Goal: Information Seeking & Learning: Learn about a topic

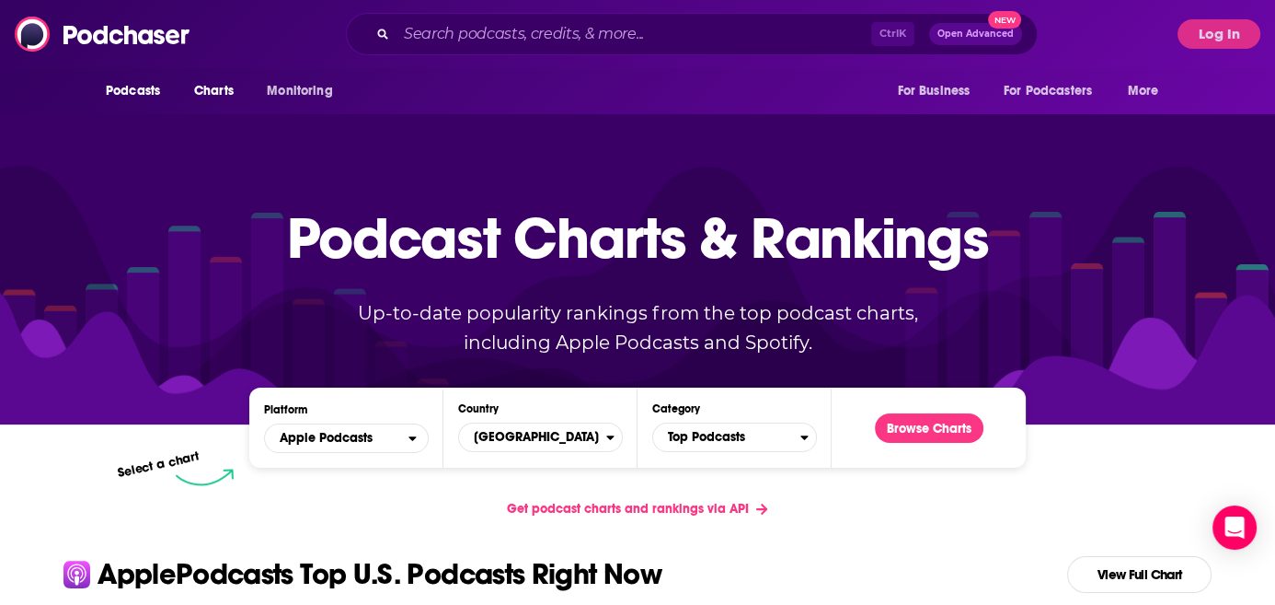
drag, startPoint x: 0, startPoint y: 0, endPoint x: 143, endPoint y: 220, distance: 262.1
click at [143, 220] on div at bounding box center [637, 267] width 1275 height 314
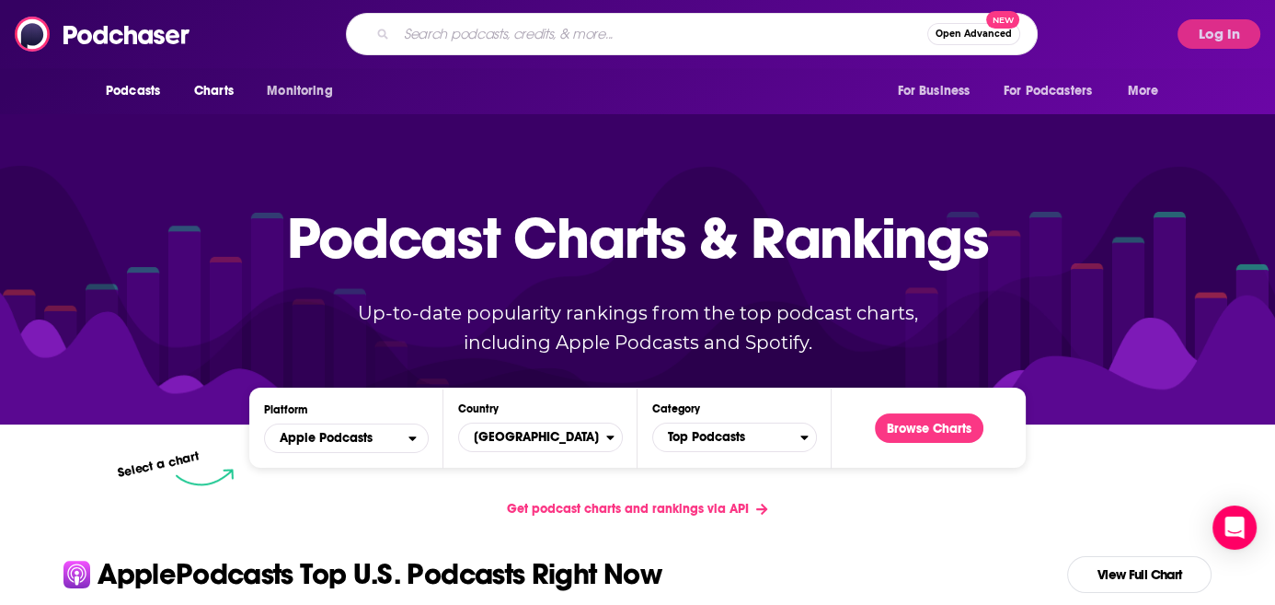
click at [572, 45] on input "Search podcasts, credits, & more..." at bounding box center [662, 33] width 531 height 29
type input "The CPG Guys"
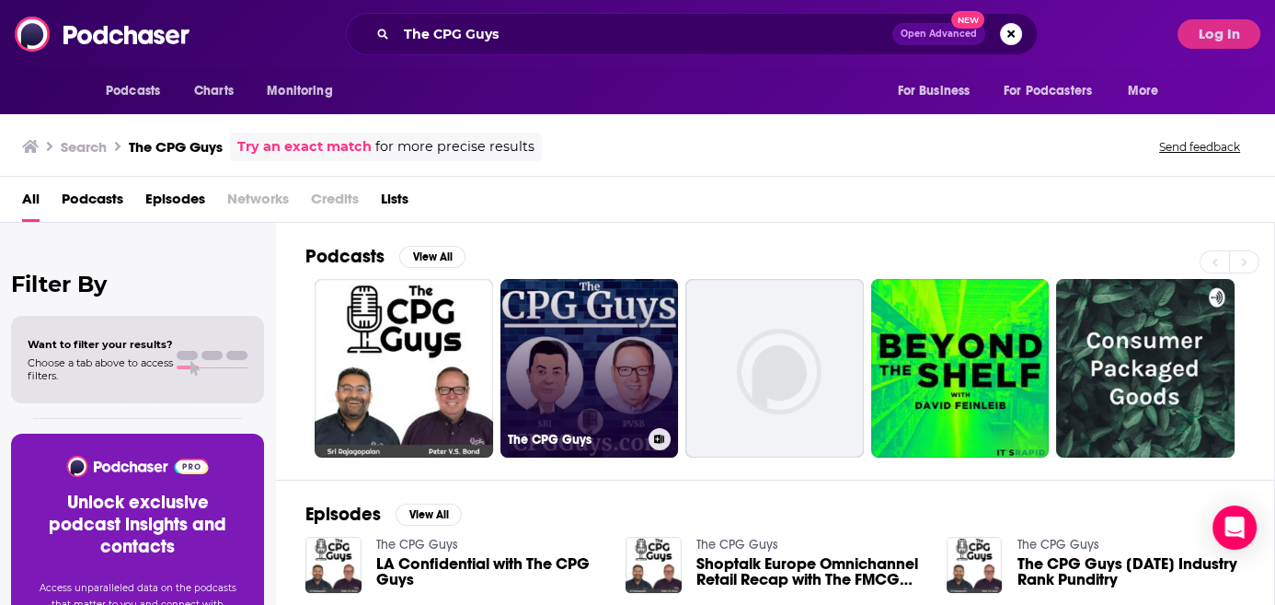
click at [618, 279] on link "The CPG Guys" at bounding box center [590, 368] width 179 height 179
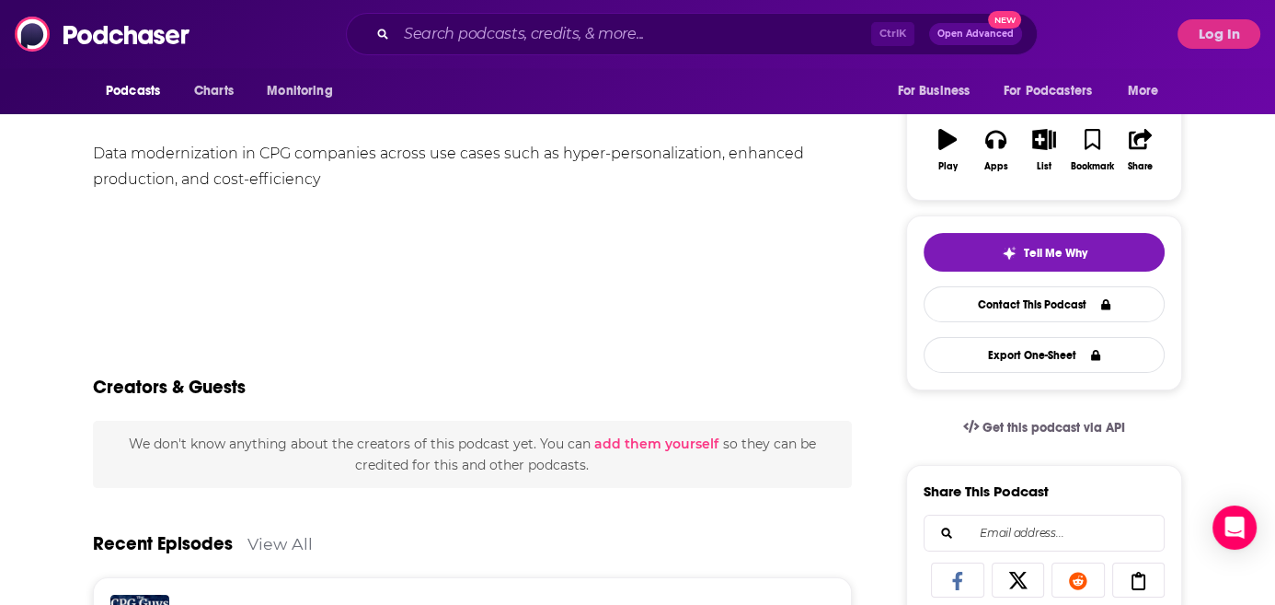
scroll to position [283, 0]
click at [1217, 38] on button "Log In" at bounding box center [1219, 33] width 83 height 29
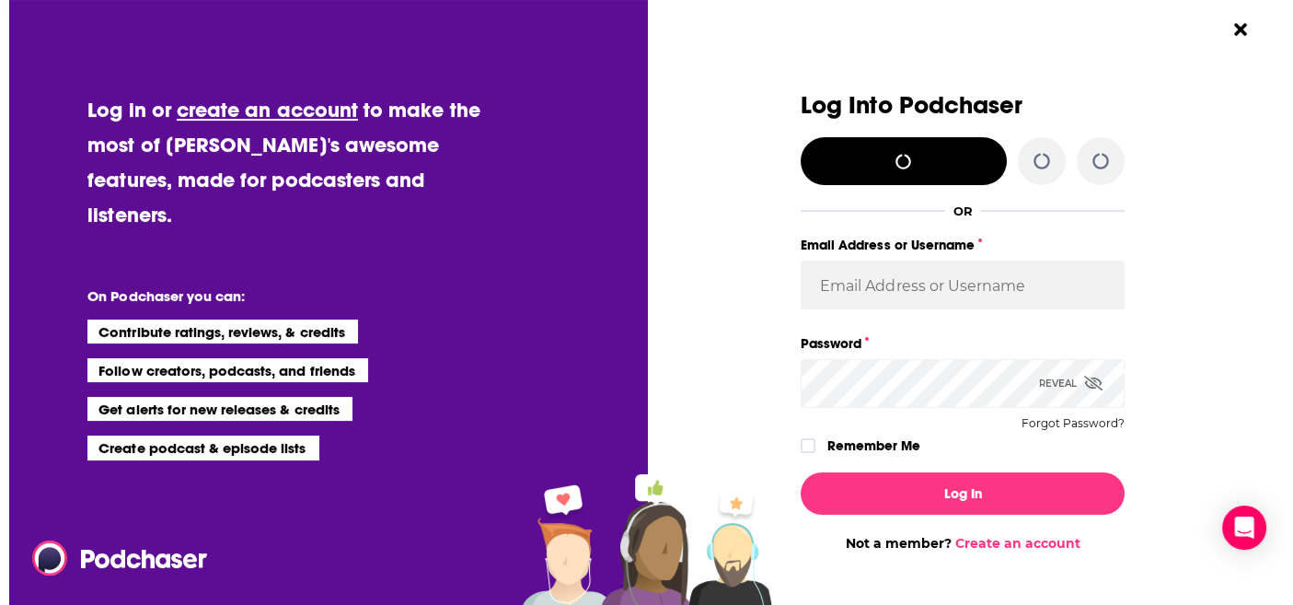
scroll to position [0, 0]
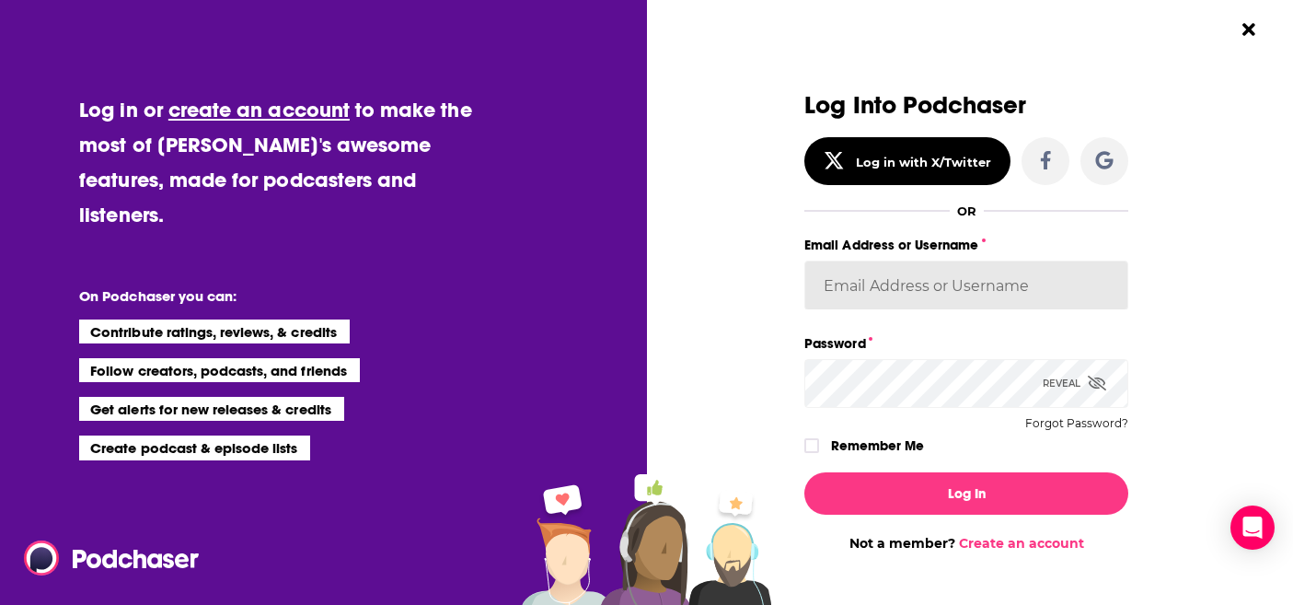
click at [911, 278] on input "Email Address or Username" at bounding box center [966, 285] width 324 height 50
type input "[EMAIL_ADDRESS][PERSON_NAME][DOMAIN_NAME]"
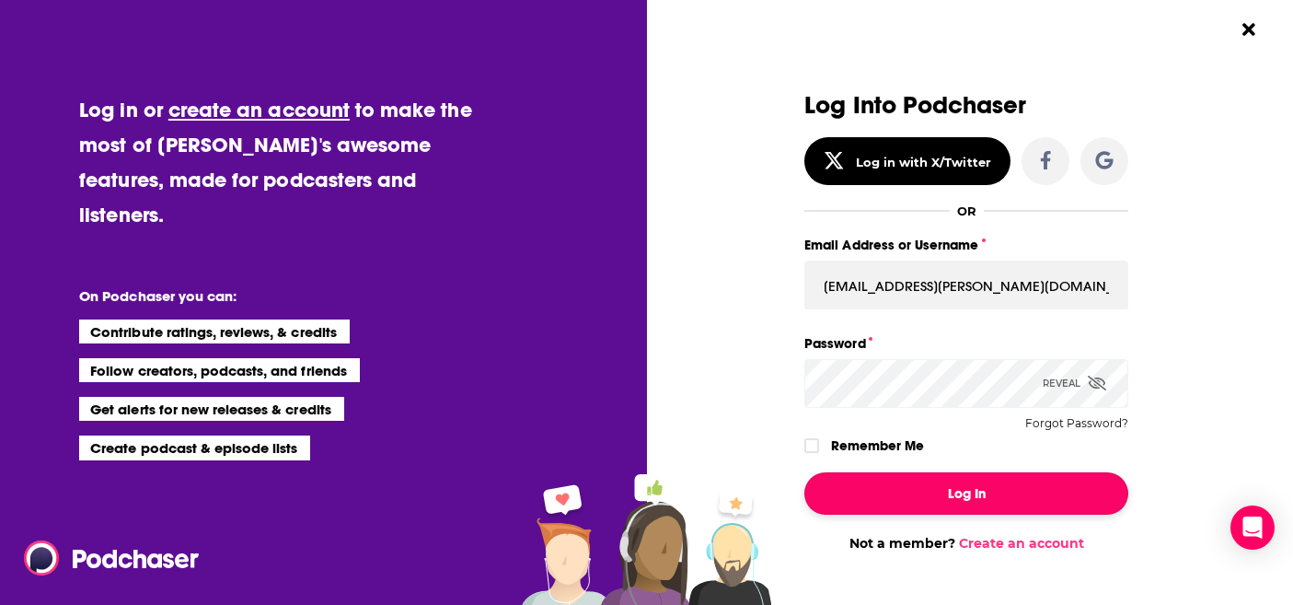
click at [947, 494] on button "Log In" at bounding box center [966, 493] width 324 height 42
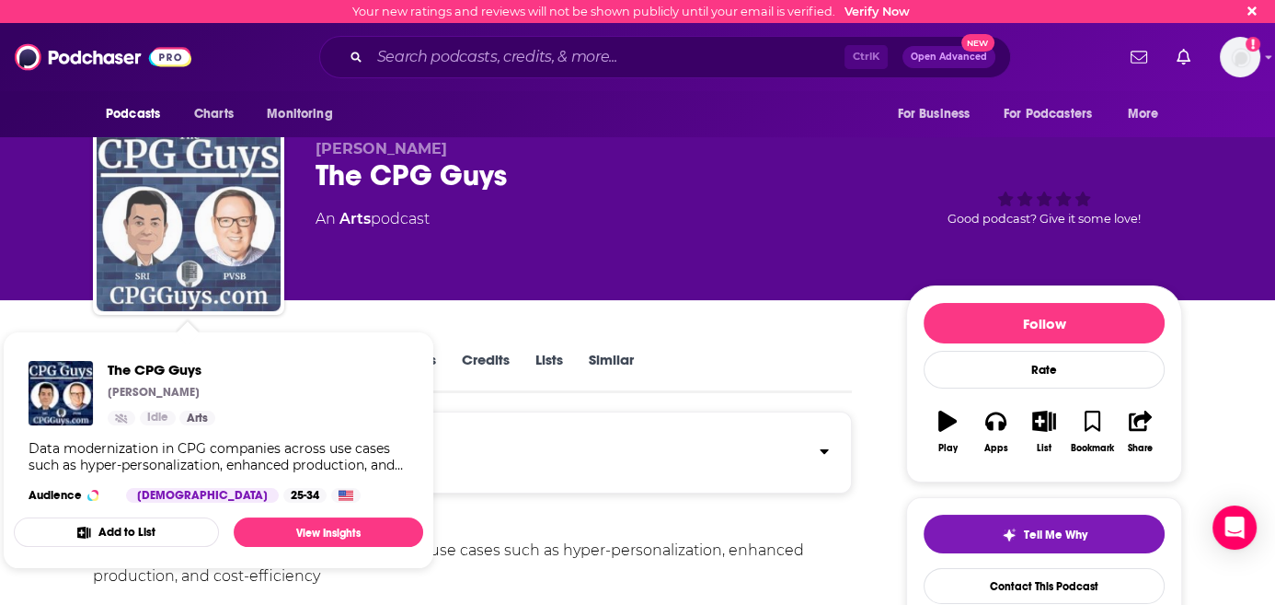
click at [240, 213] on img "The CPG Guys" at bounding box center [189, 219] width 184 height 184
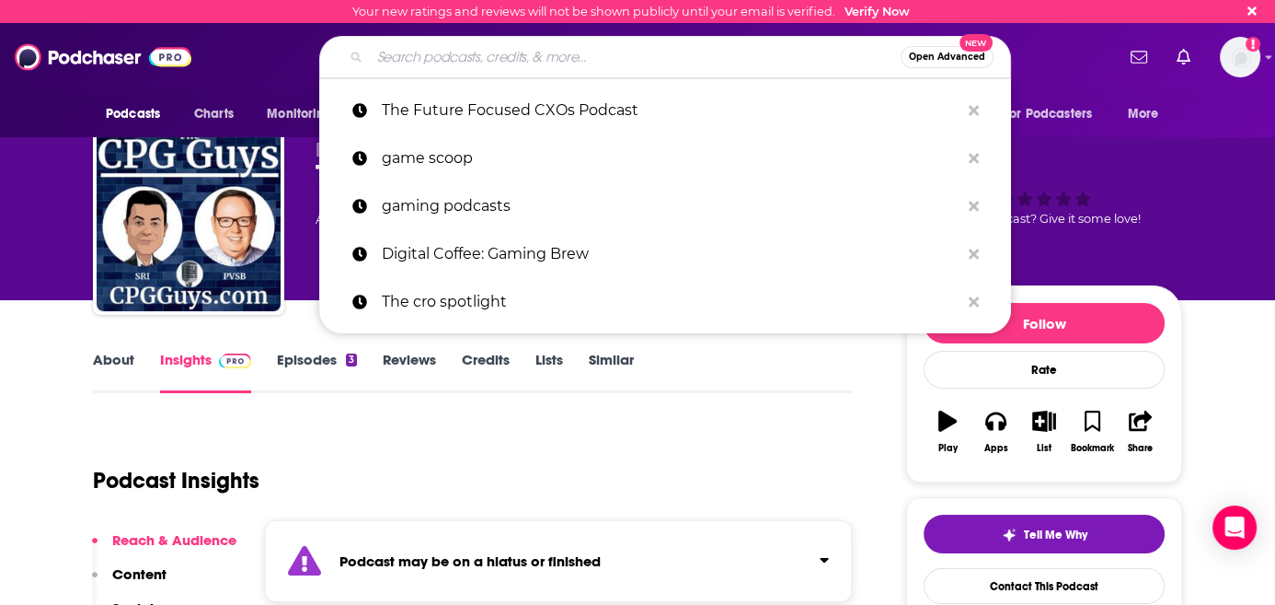
click at [613, 58] on input "Search podcasts, credits, & more..." at bounding box center [635, 56] width 531 height 29
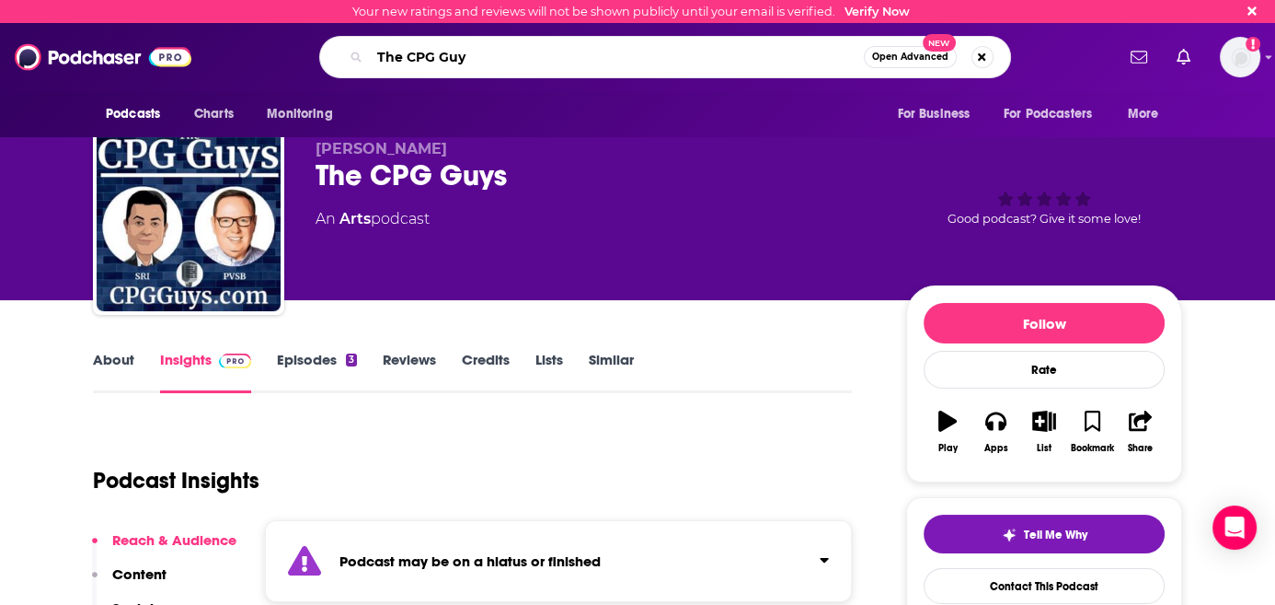
type input "The CPG Guys"
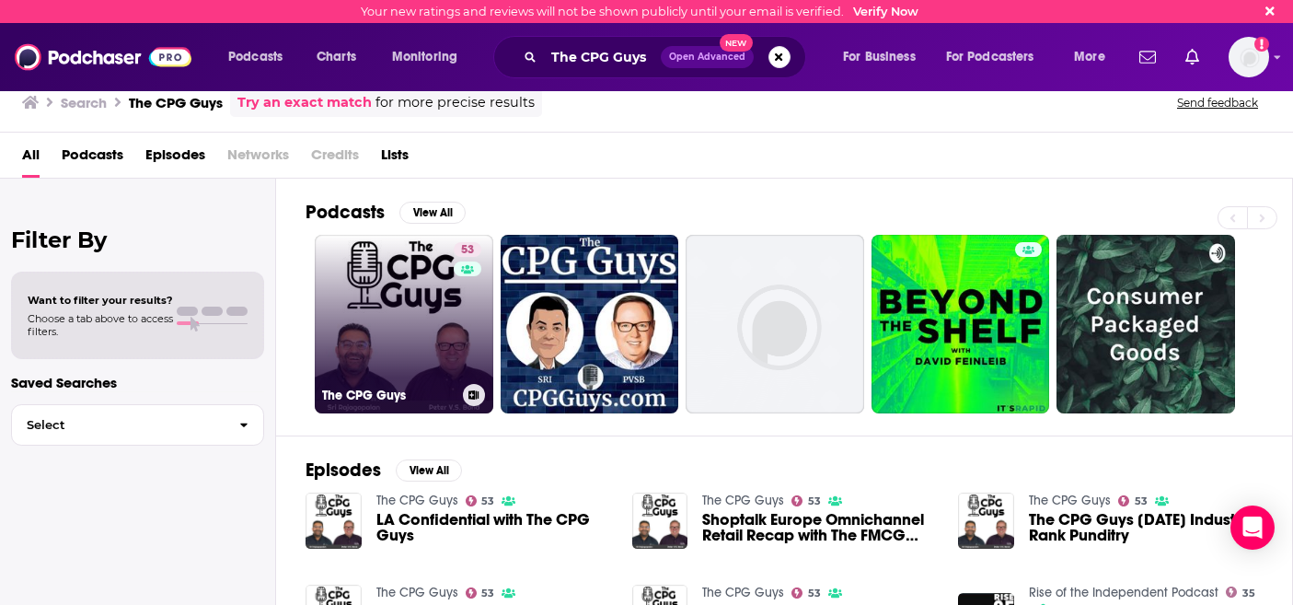
click at [456, 306] on div "53" at bounding box center [470, 313] width 32 height 142
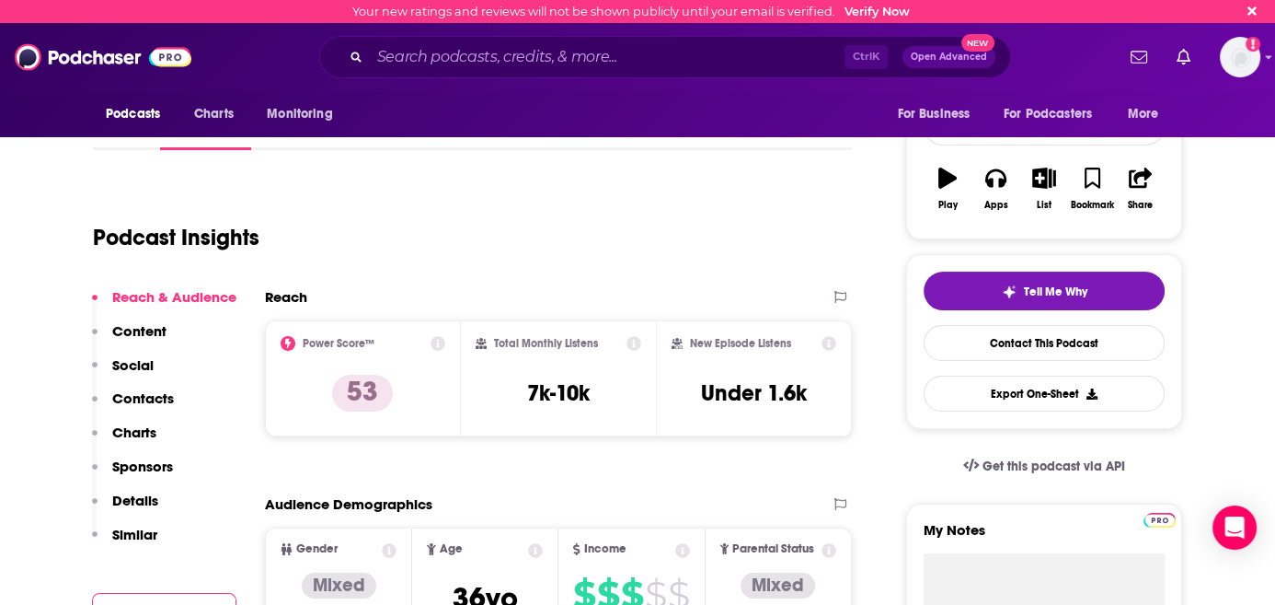
scroll to position [241, 0]
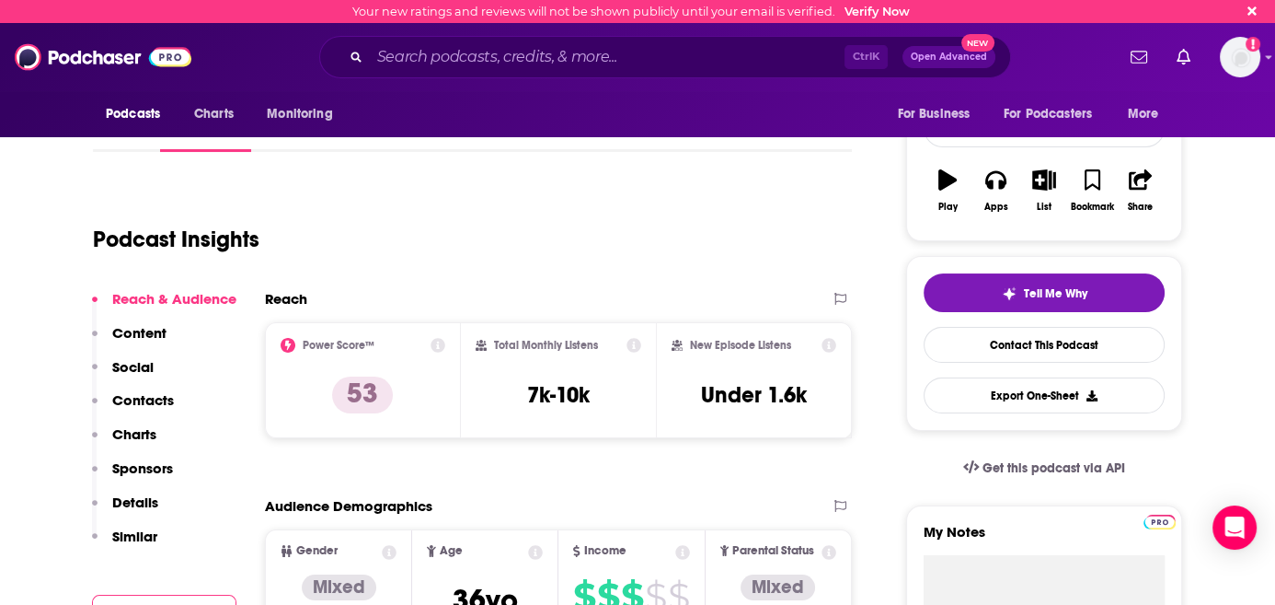
click at [126, 433] on p "Charts" at bounding box center [134, 433] width 44 height 17
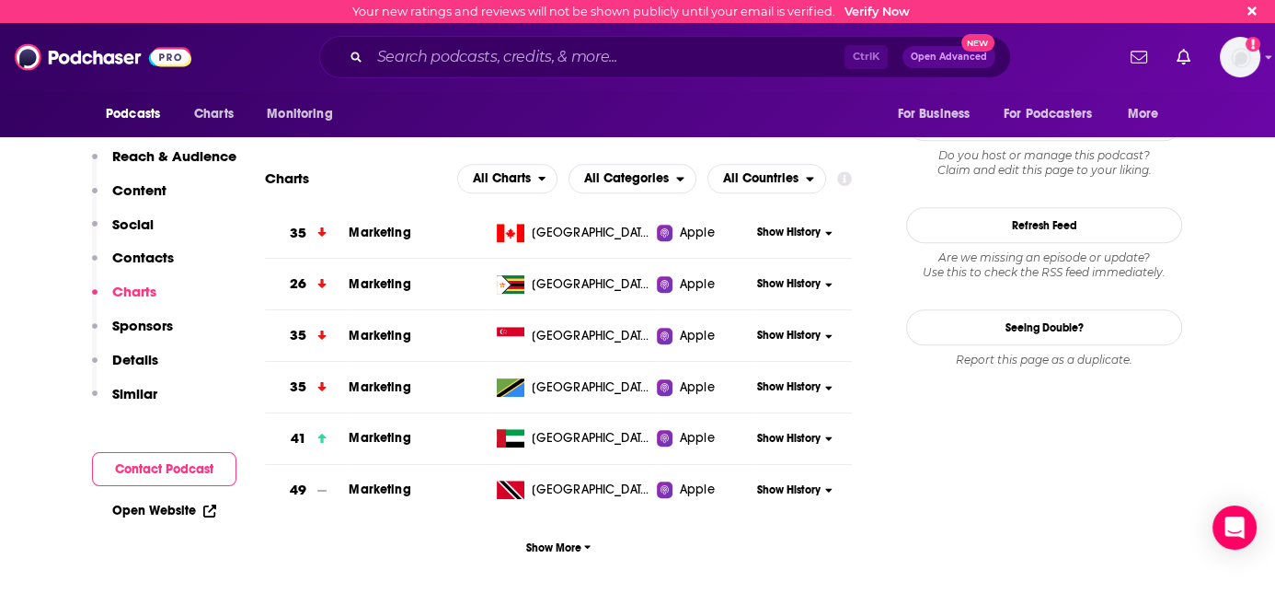
scroll to position [1875, 0]
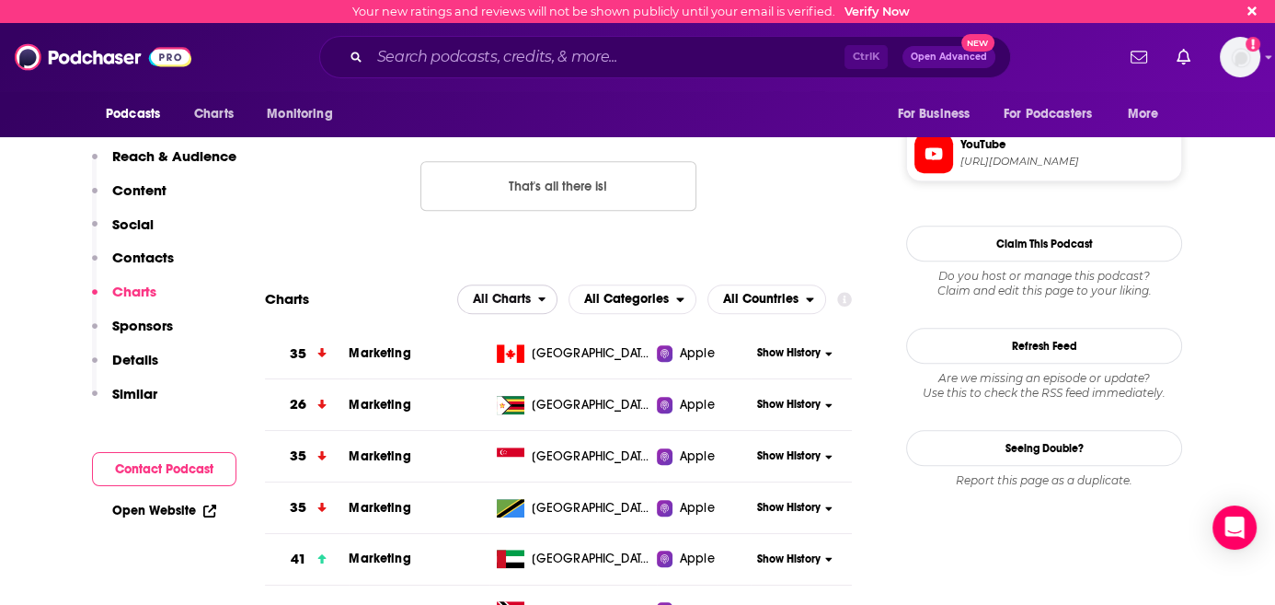
click at [522, 293] on span "All Charts" at bounding box center [502, 299] width 58 height 13
click at [795, 293] on span "All Countries" at bounding box center [760, 299] width 75 height 13
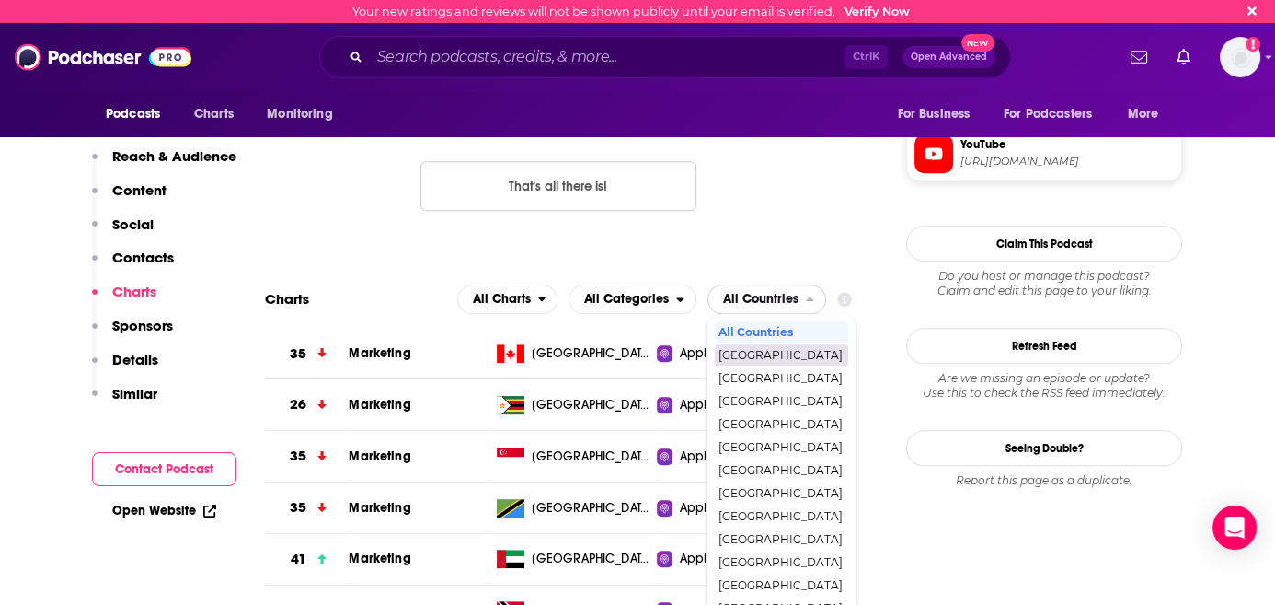
click at [790, 350] on span "[GEOGRAPHIC_DATA]" at bounding box center [781, 355] width 124 height 11
